Goal: Transaction & Acquisition: Purchase product/service

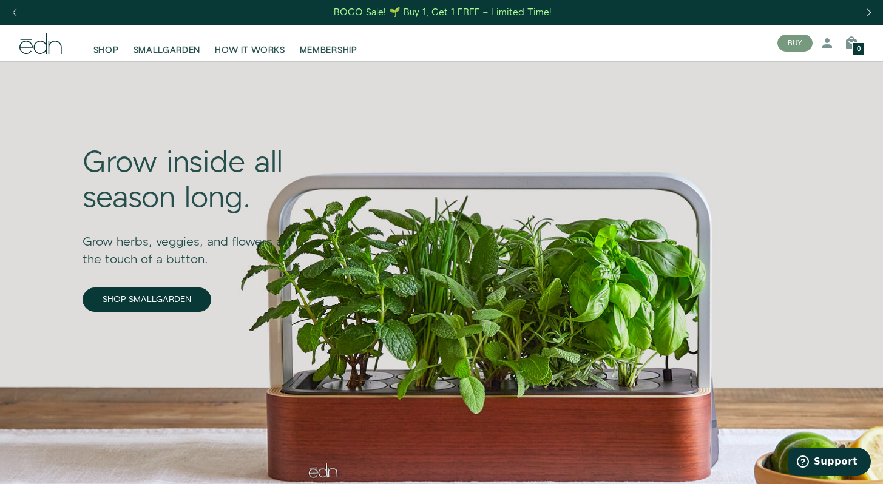
click at [200, 359] on div "Grow inside all season long. Grow herbs, veggies, and flowers at the touch of a…" at bounding box center [194, 269] width 223 height 392
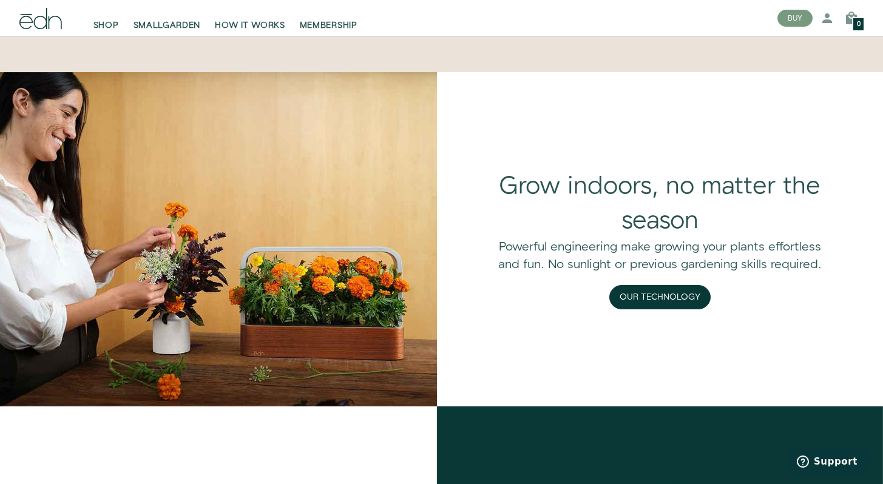
scroll to position [971, 0]
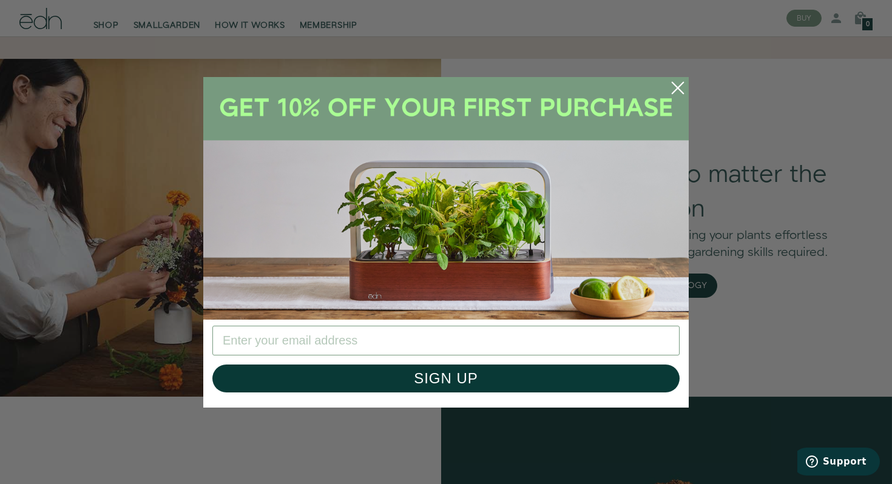
click at [678, 87] on icon "Close dialog" at bounding box center [677, 87] width 11 height 11
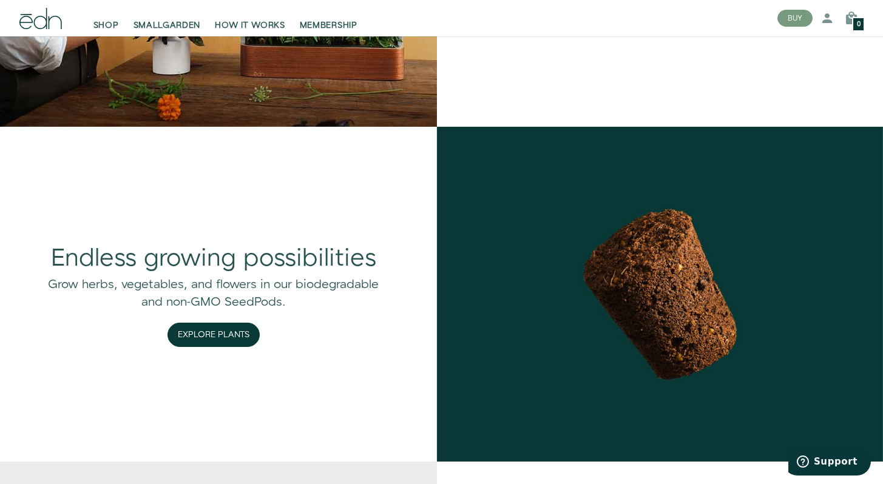
scroll to position [1238, 0]
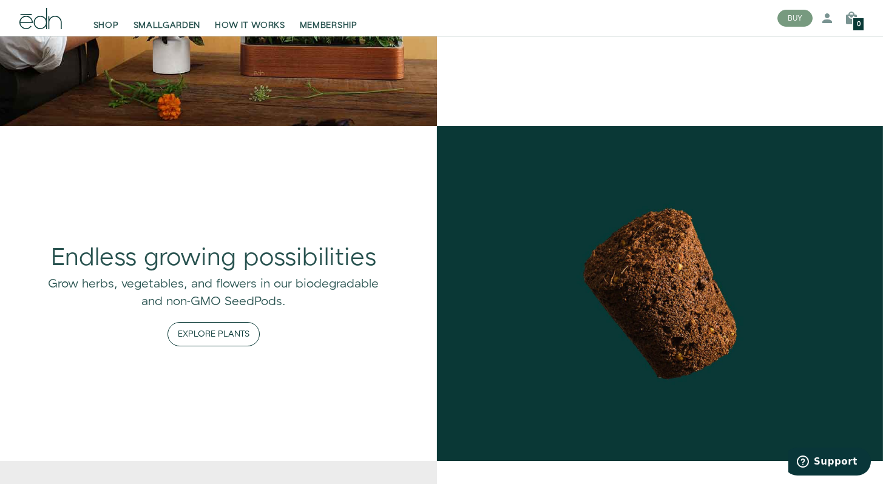
click at [217, 333] on button "Explore Plants" at bounding box center [213, 334] width 92 height 24
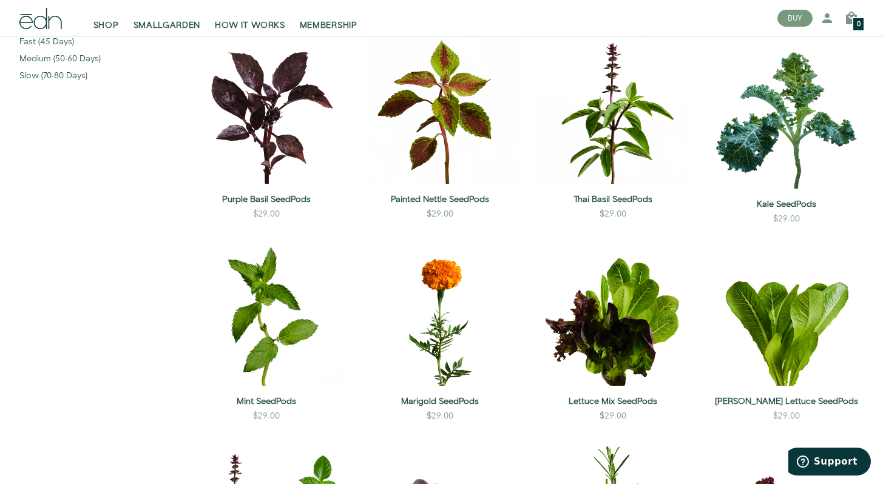
scroll to position [413, 0]
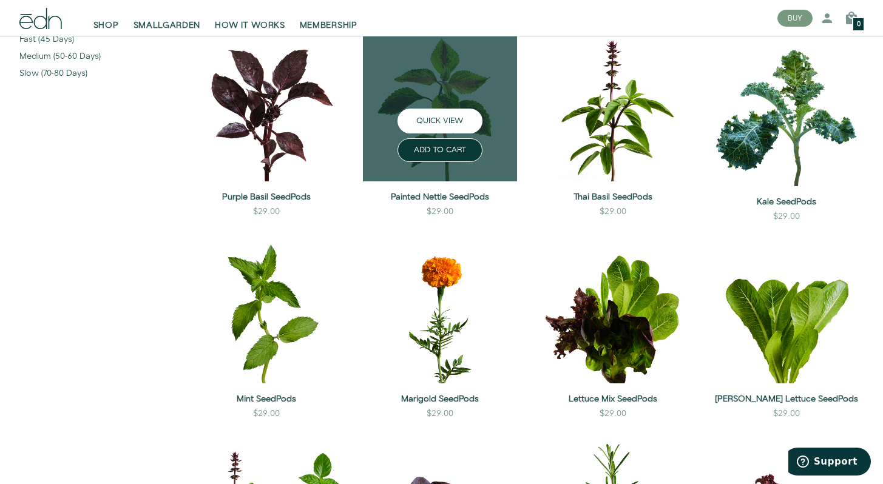
click at [432, 117] on button "QUICK VIEW" at bounding box center [439, 121] width 85 height 25
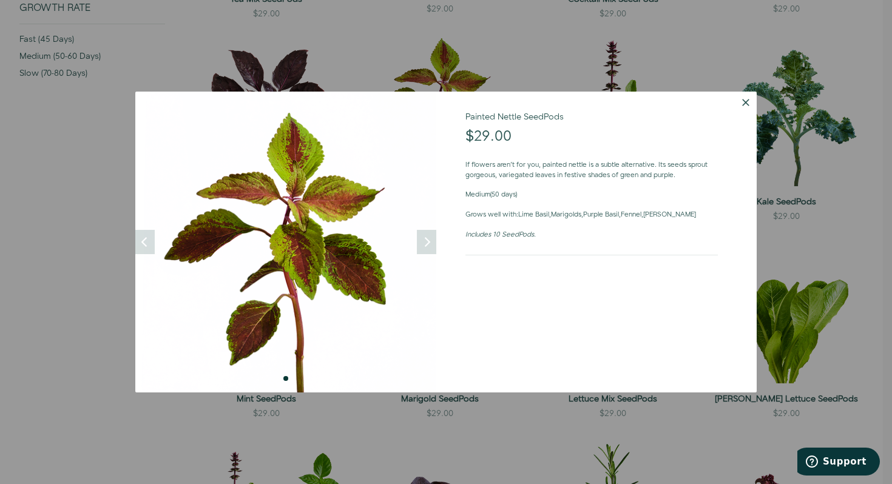
click at [747, 98] on button "Dismiss" at bounding box center [746, 103] width 22 height 22
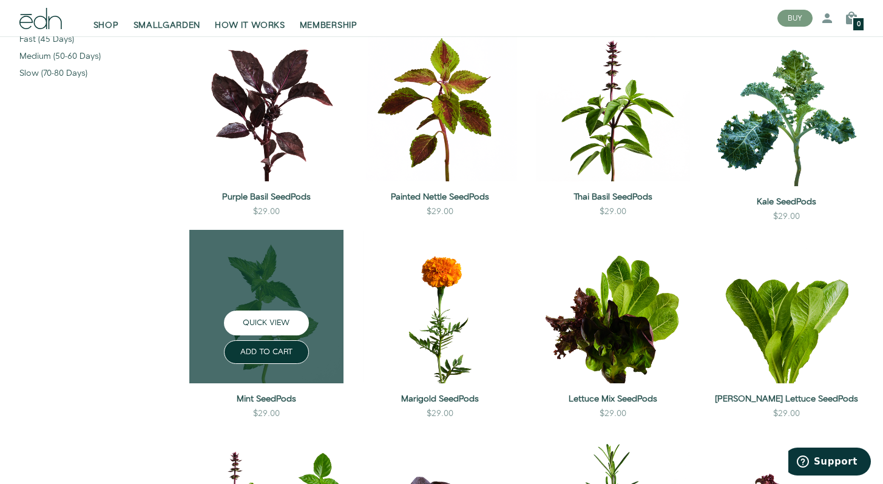
click at [265, 317] on button "QUICK VIEW" at bounding box center [266, 323] width 85 height 25
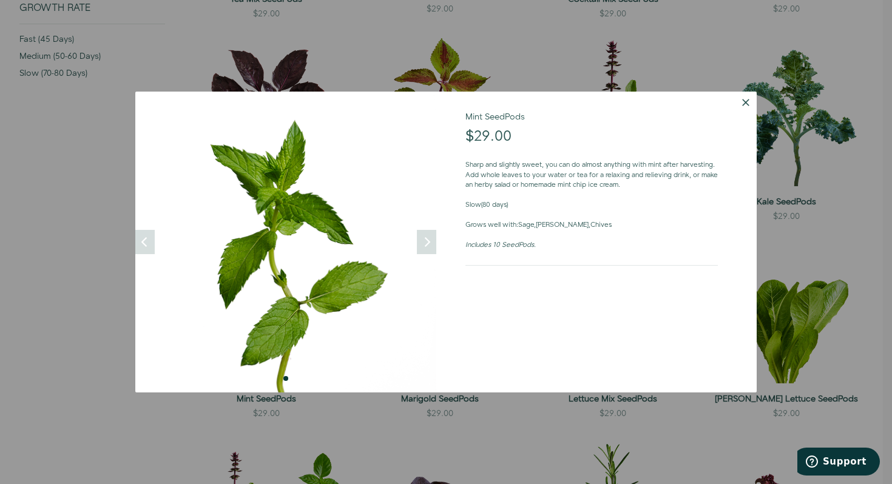
click at [745, 99] on button "Dismiss" at bounding box center [746, 103] width 22 height 22
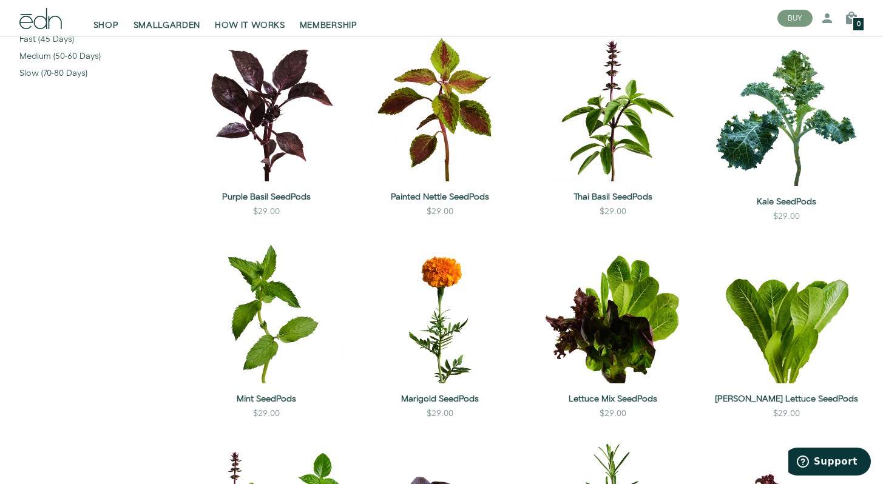
click at [148, 384] on sidebar "Type herb vegetable flower Show all Level of Care low medium Show all" at bounding box center [92, 381] width 165 height 1277
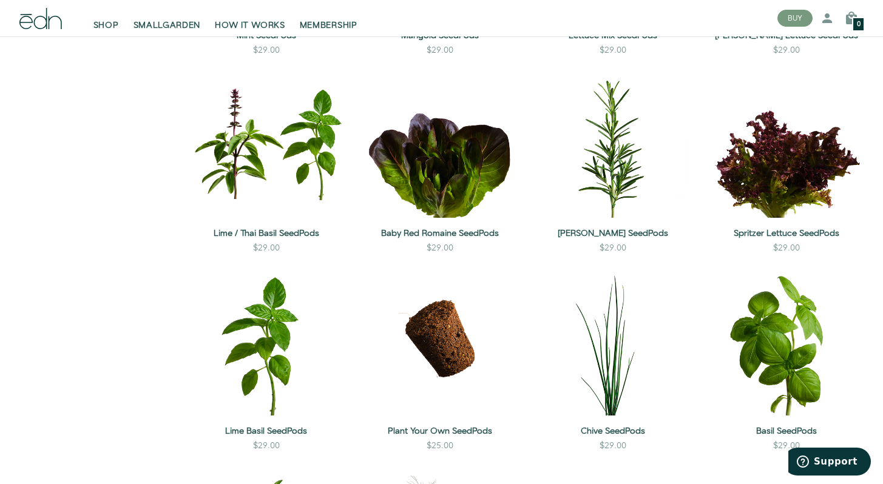
scroll to position [777, 0]
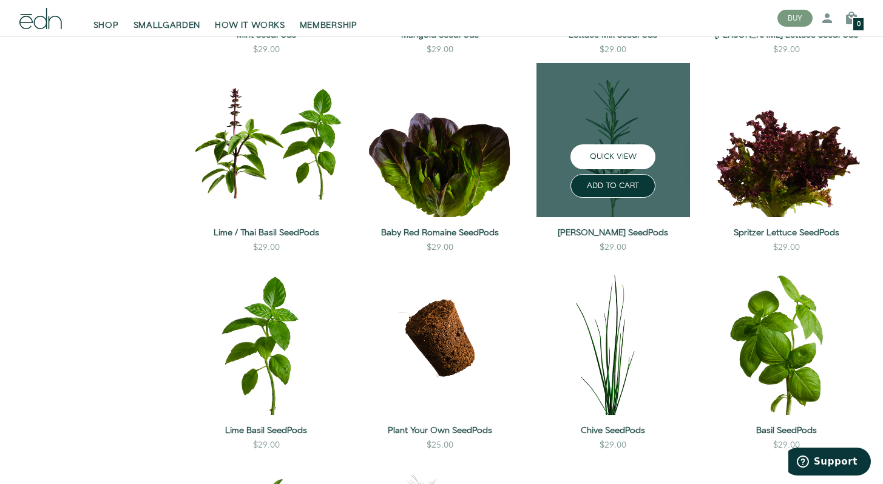
click at [607, 157] on button "QUICK VIEW" at bounding box center [612, 156] width 85 height 25
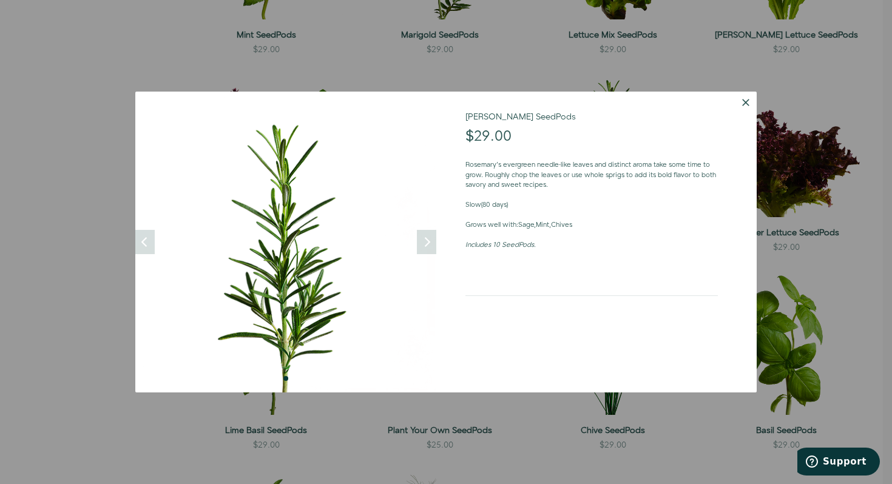
click at [69, 189] on div at bounding box center [446, 242] width 892 height 484
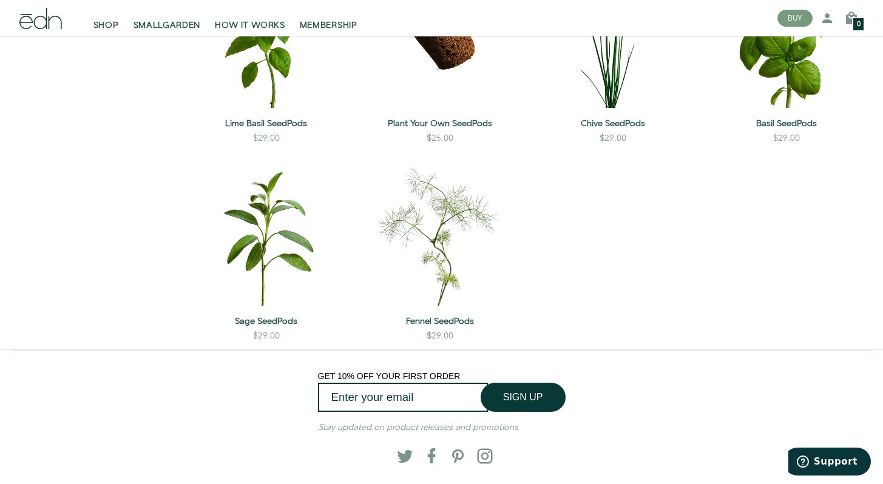
scroll to position [1092, 0]
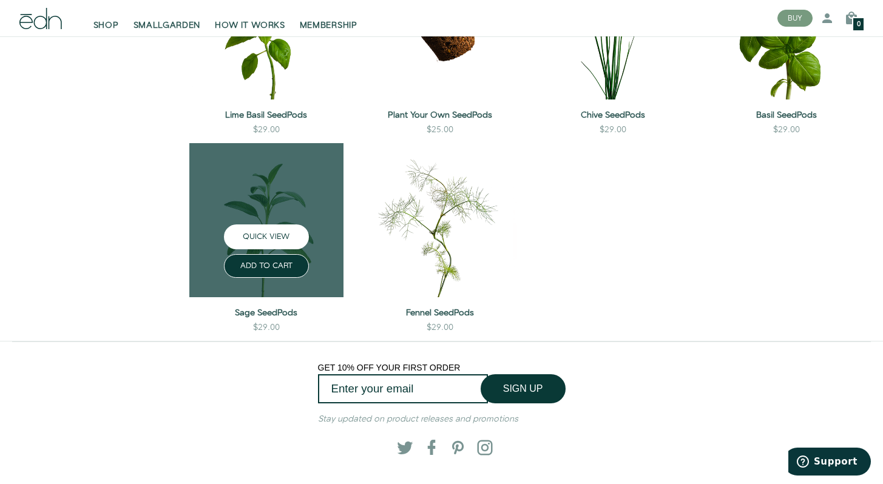
click at [258, 233] on button "QUICK VIEW" at bounding box center [266, 237] width 85 height 25
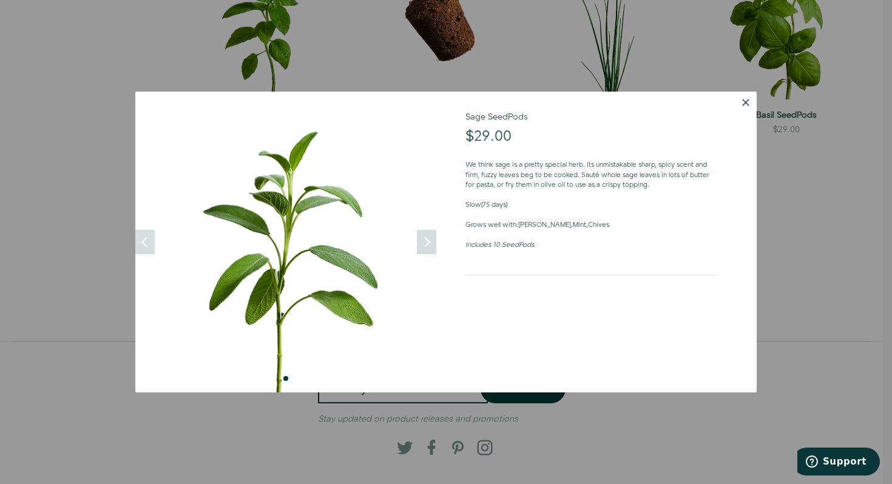
click at [92, 232] on div at bounding box center [446, 242] width 892 height 484
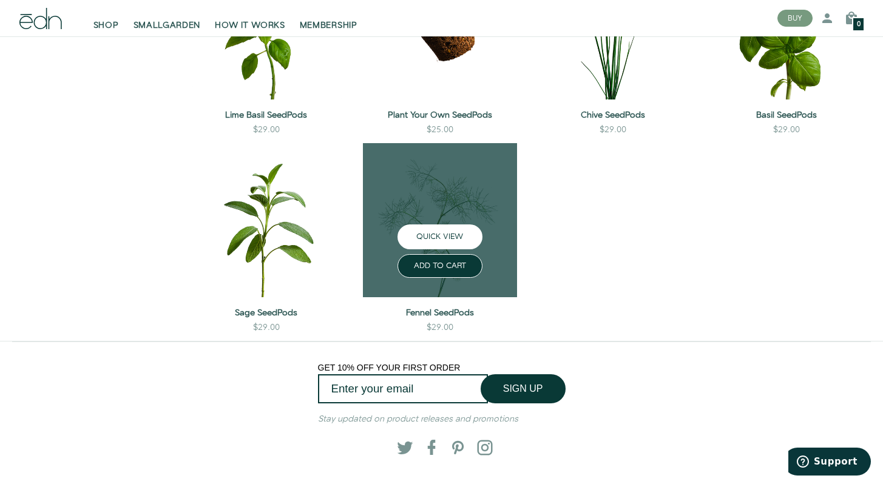
click at [451, 237] on button "QUICK VIEW" at bounding box center [439, 237] width 85 height 25
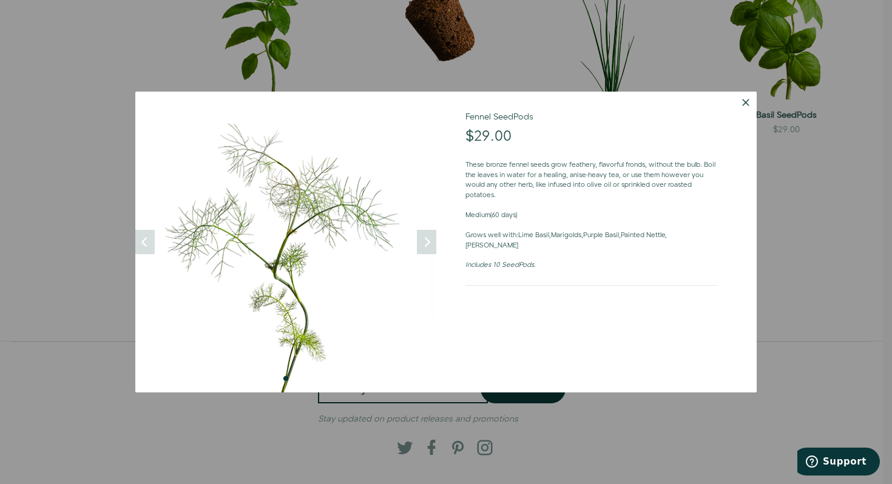
click at [745, 102] on button "Dismiss" at bounding box center [746, 103] width 22 height 22
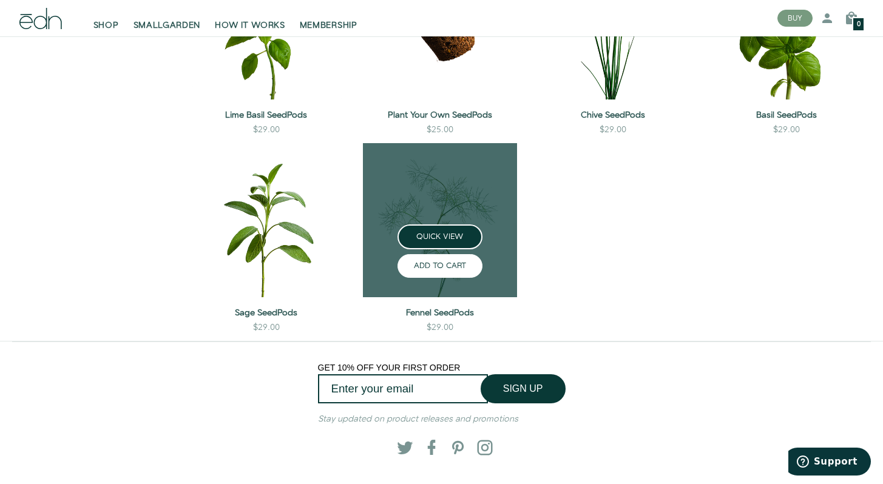
click at [440, 269] on button "ADD TO CART" at bounding box center [439, 266] width 85 height 24
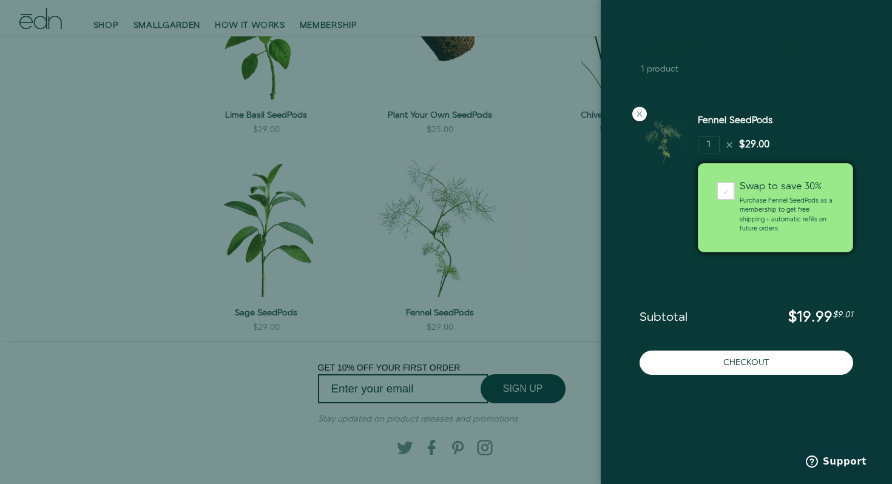
click at [789, 49] on icon at bounding box center [789, 46] width 15 height 15
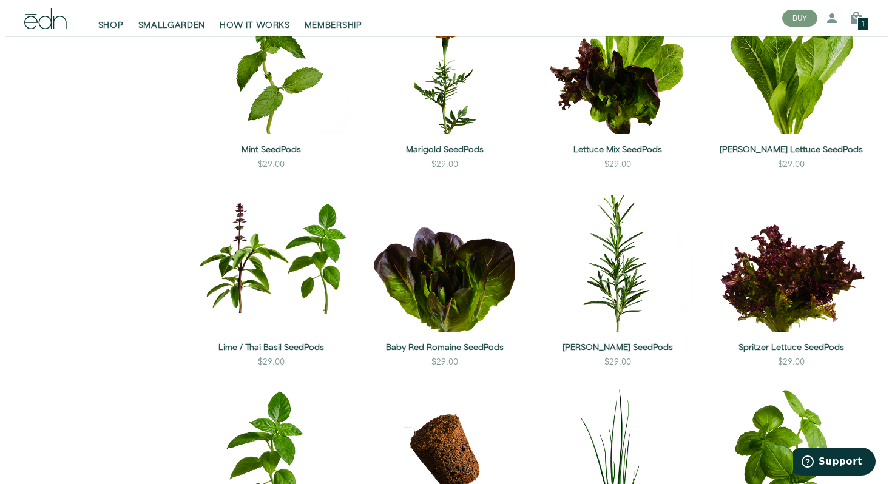
scroll to position [704, 0]
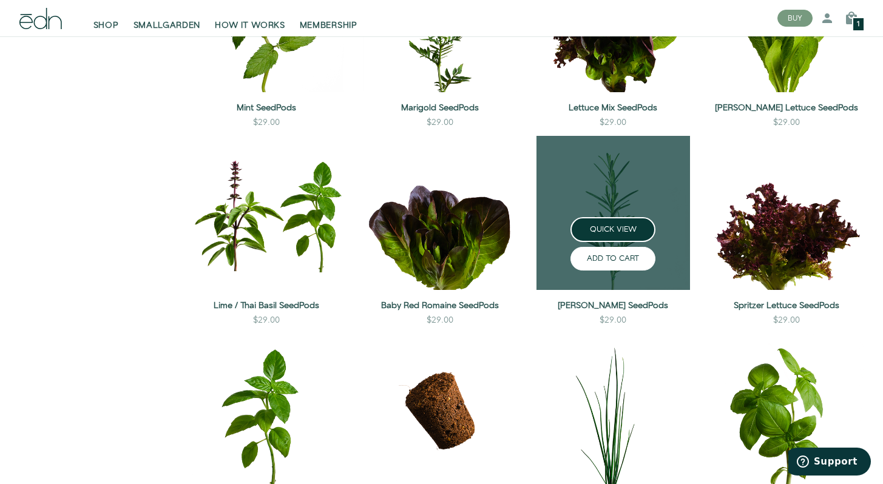
click at [623, 260] on button "ADD TO CART" at bounding box center [612, 259] width 85 height 24
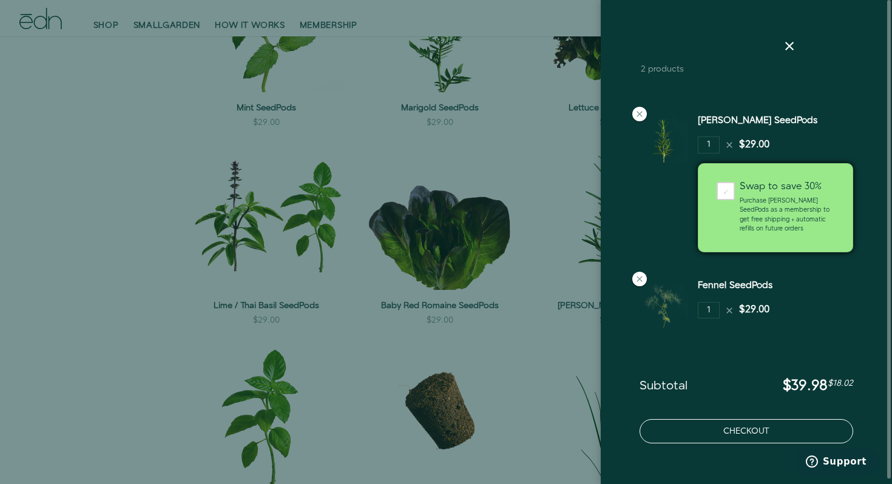
click at [738, 430] on button "Checkout" at bounding box center [747, 431] width 214 height 24
